Goal: Navigation & Orientation: Find specific page/section

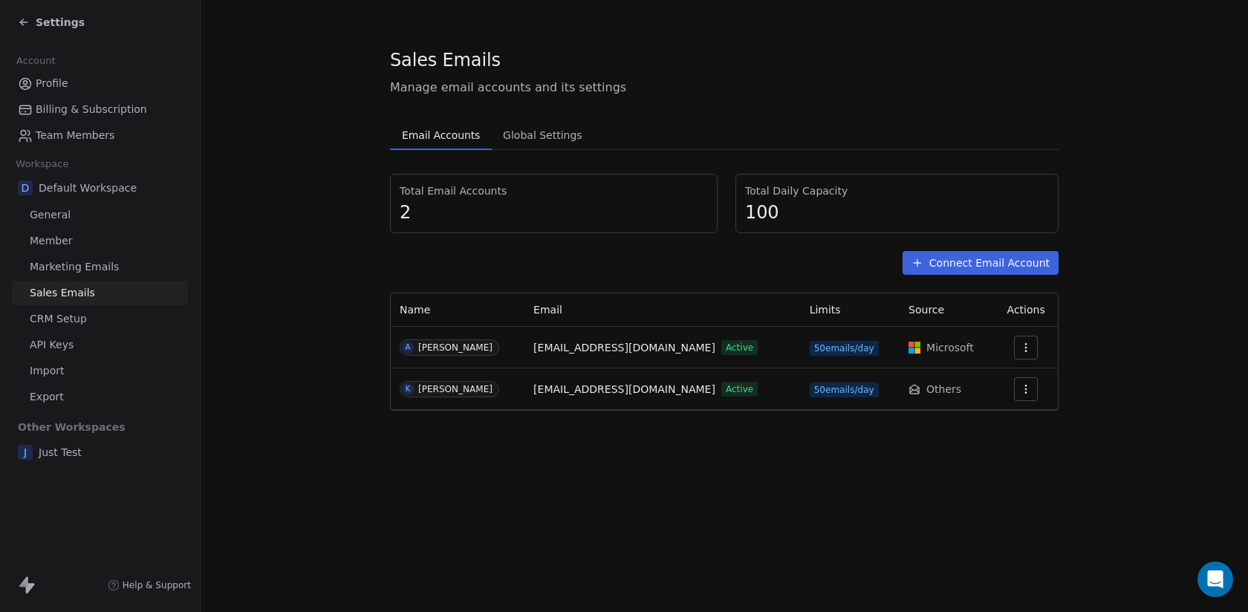
click at [795, 530] on div "Sales Emails Manage email accounts and its settings Email Accounts Email Accoun…" at bounding box center [725, 306] width 1048 height 612
click at [73, 30] on div "Settings" at bounding box center [103, 22] width 170 height 21
click at [65, 25] on span "Settings" at bounding box center [60, 22] width 49 height 15
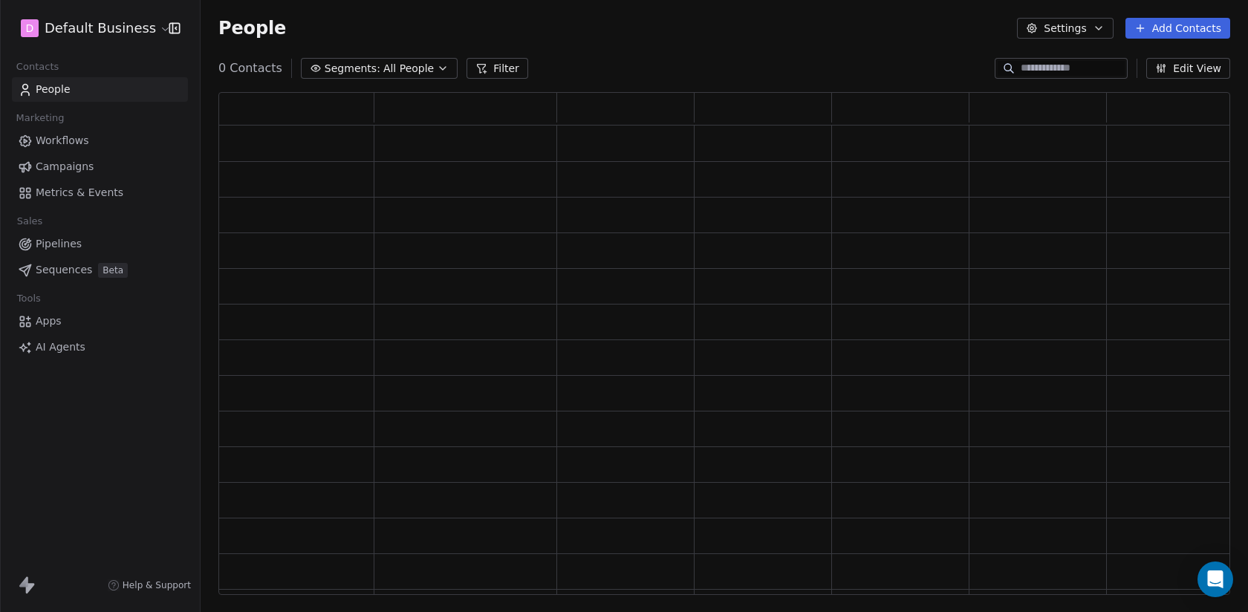
scroll to position [503, 1012]
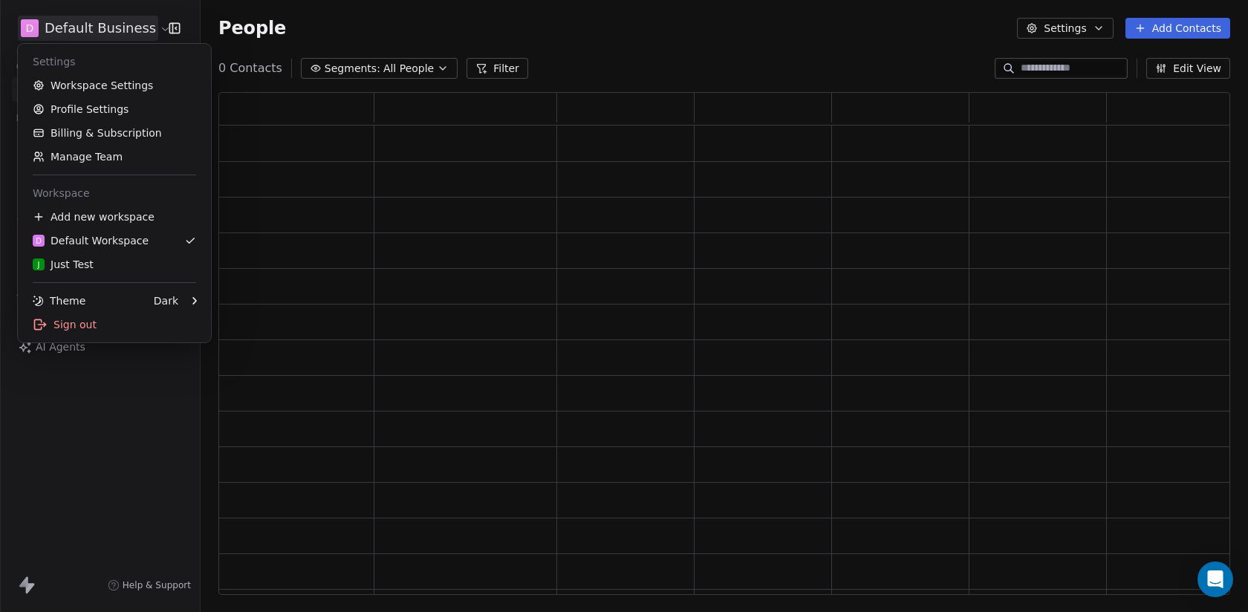
click at [65, 25] on html "D Default Business Contacts People Marketing Workflows Campaigns Metrics & Even…" at bounding box center [624, 306] width 1248 height 612
click at [143, 328] on div "Sign out" at bounding box center [114, 325] width 181 height 24
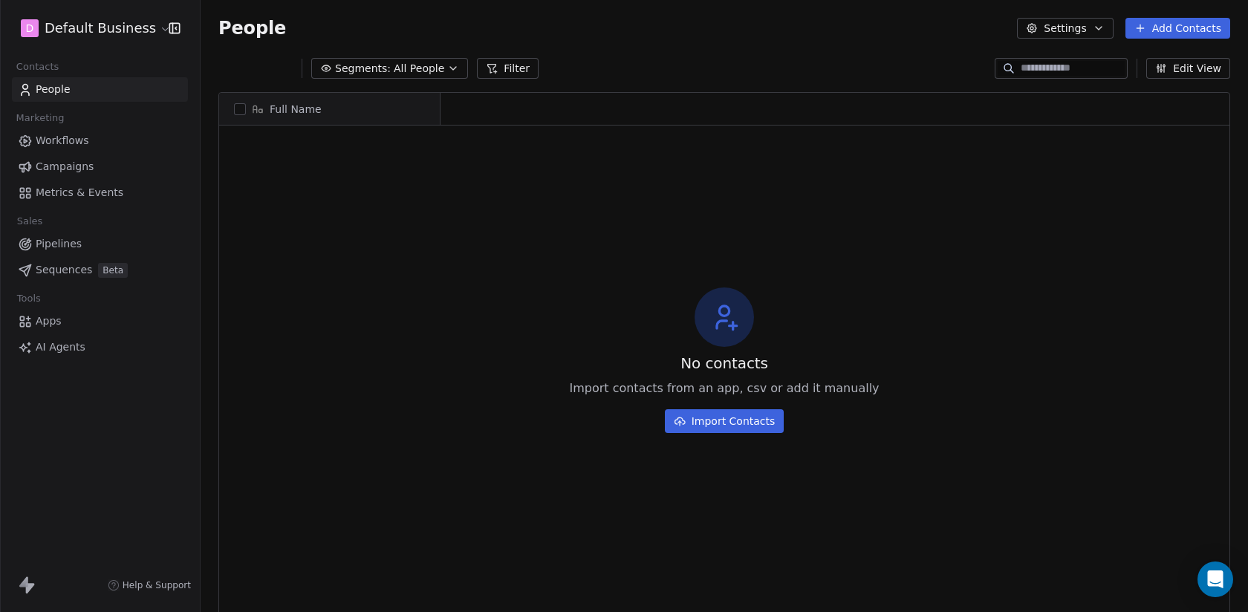
scroll to position [1, 1]
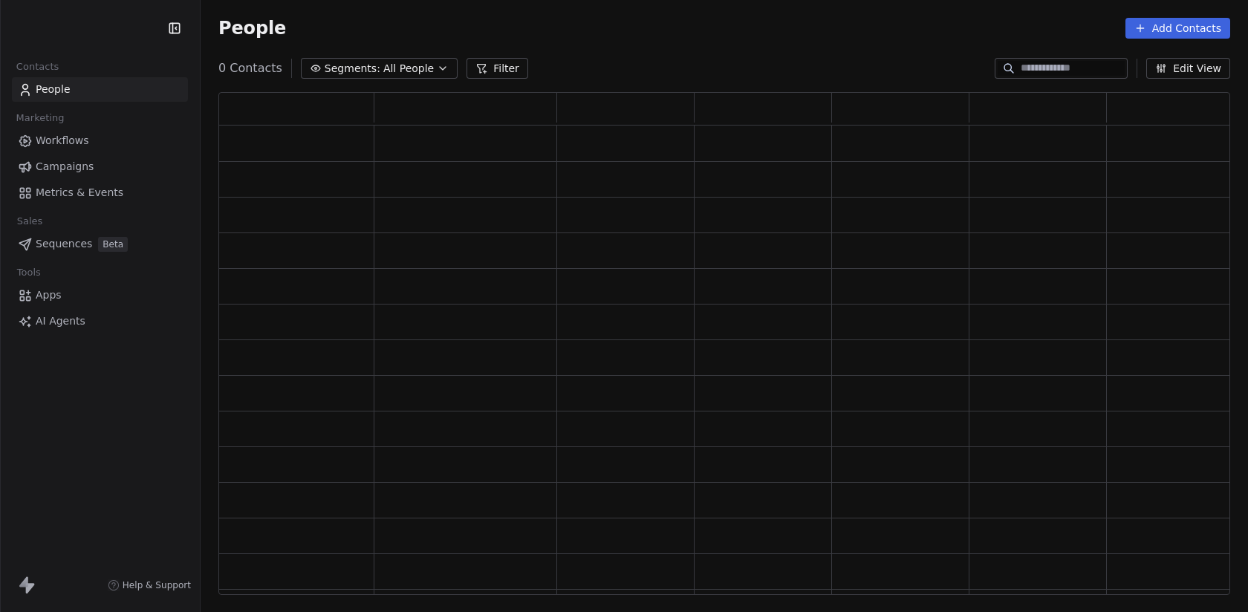
scroll to position [503, 1012]
